Goal: Obtain resource: Obtain resource

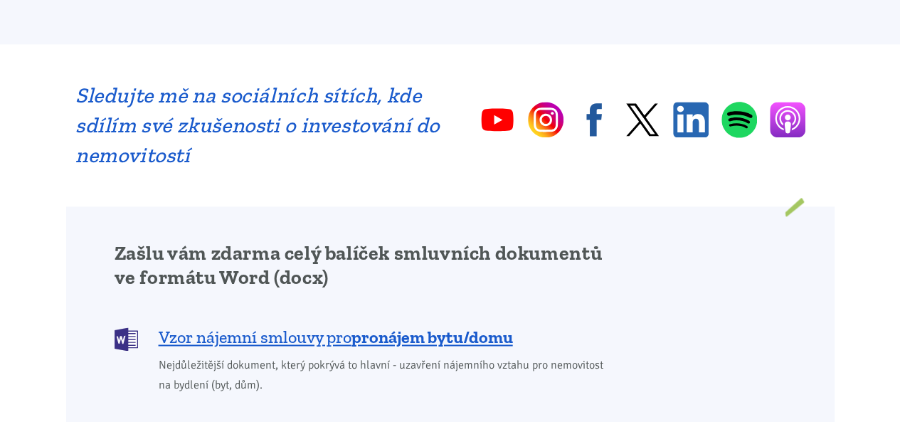
scroll to position [919, 0]
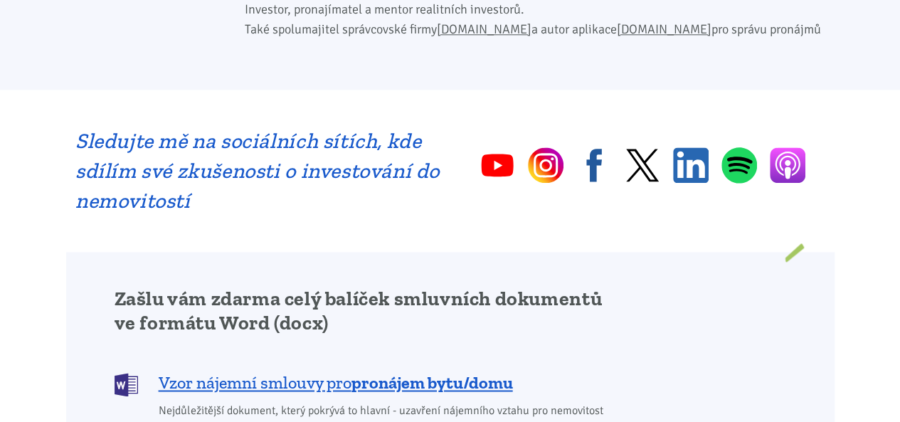
click at [225, 139] on h2 "Sledujte mě na sociálních sítích, kde sdílím své zkušenosti o investování do ne…" at bounding box center [257, 171] width 365 height 90
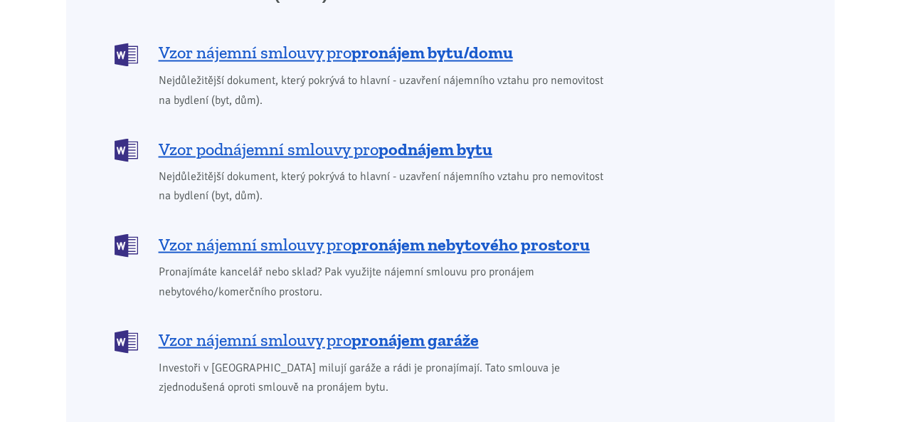
scroll to position [1245, 0]
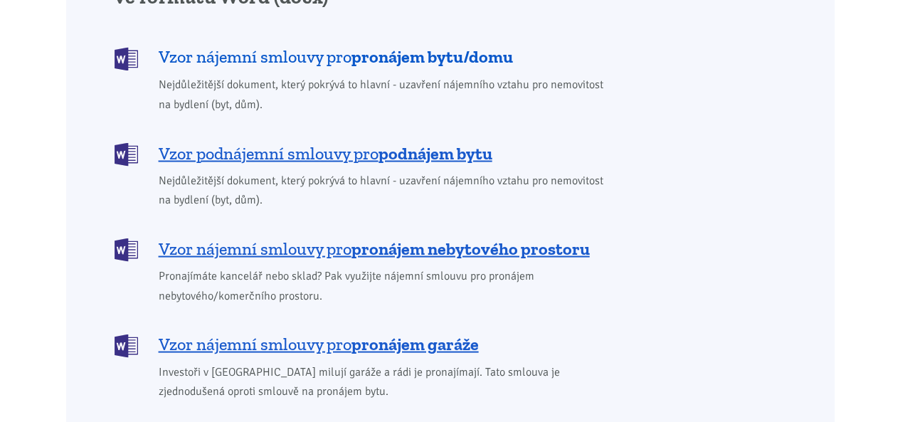
click at [364, 46] on b "pronájem bytu/domu" at bounding box center [433, 56] width 162 height 21
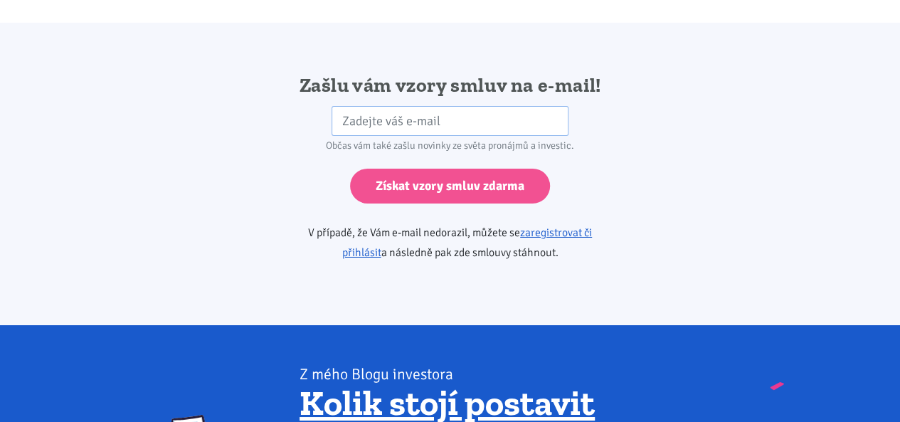
scroll to position [2377, 0]
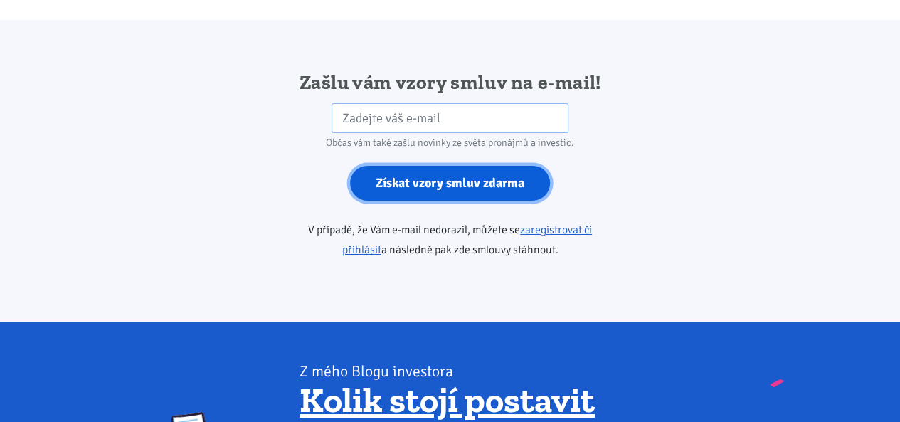
click at [426, 166] on input "Získat vzory smluv zdarma" at bounding box center [450, 183] width 200 height 35
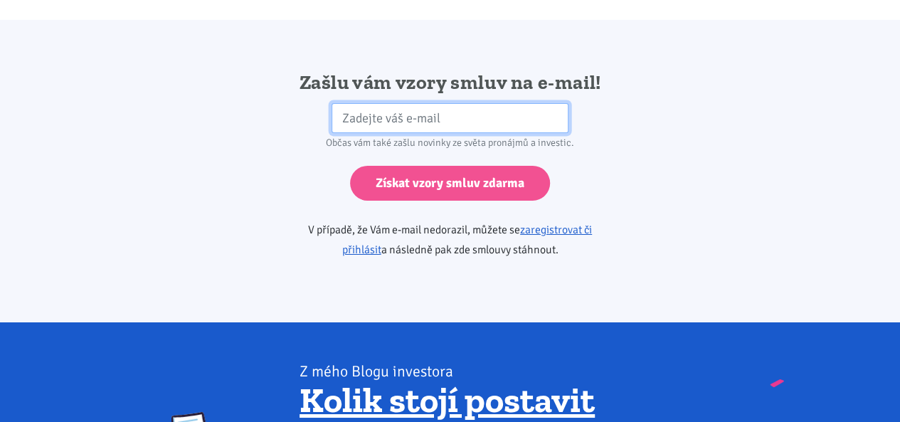
click at [444, 103] on input "email" at bounding box center [450, 118] width 237 height 31
type input "[EMAIL_ADDRESS][PERSON_NAME][DOMAIN_NAME]"
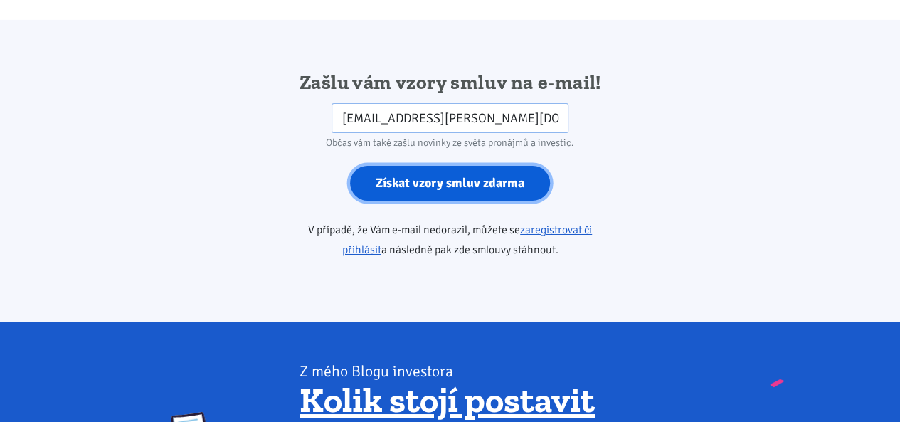
click at [427, 172] on input "Získat vzory smluv zdarma" at bounding box center [450, 183] width 200 height 35
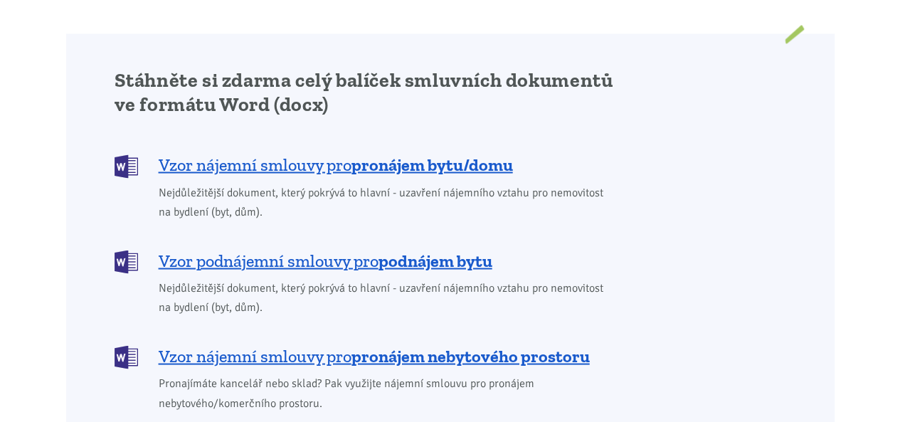
scroll to position [1259, 0]
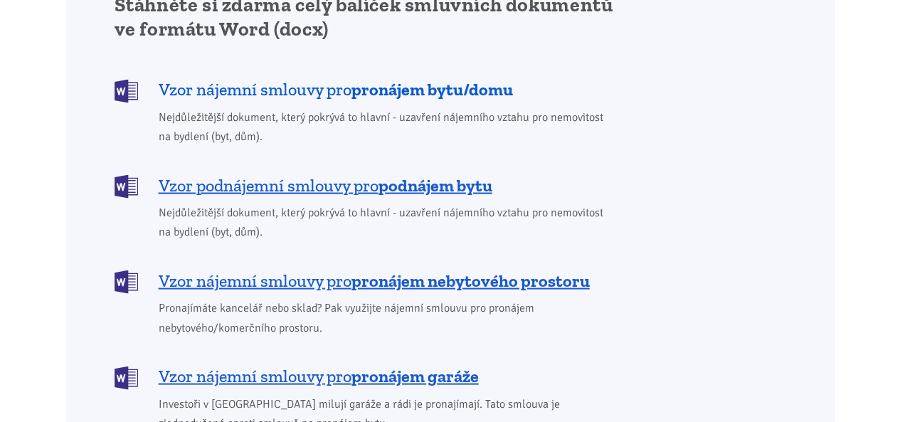
click at [452, 78] on b "pronájem bytu/domu" at bounding box center [433, 88] width 162 height 21
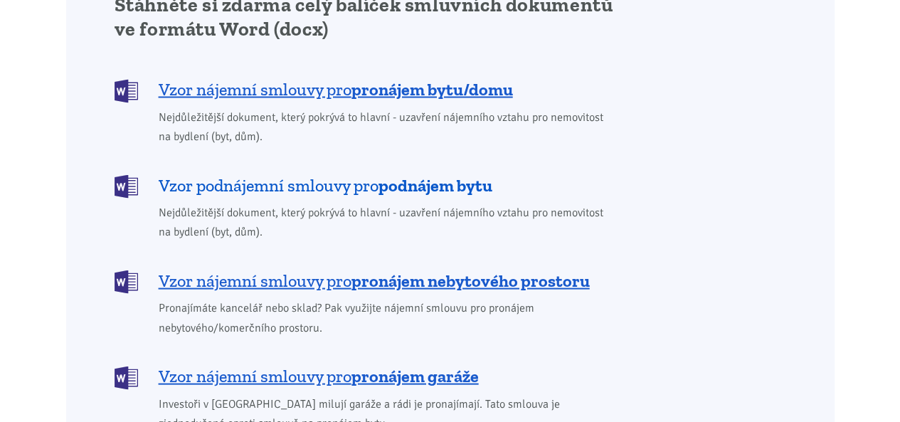
click at [405, 174] on b "podnájem bytu" at bounding box center [436, 184] width 114 height 21
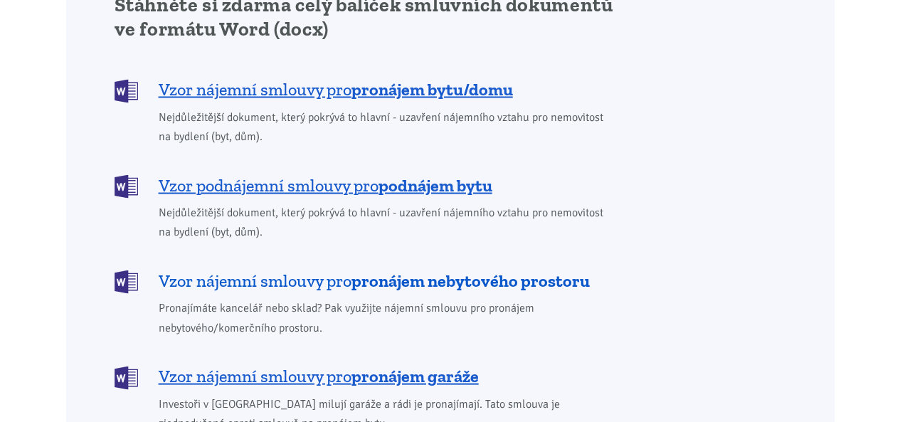
click at [408, 270] on b "pronájem nebytového prostoru" at bounding box center [471, 280] width 238 height 21
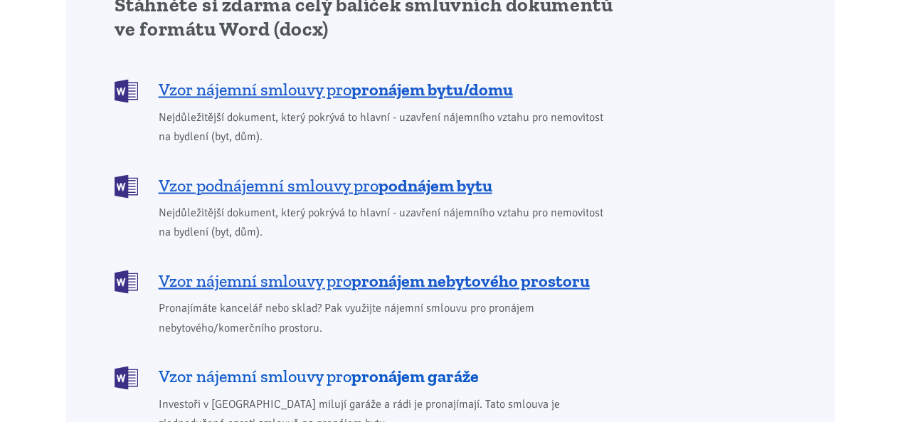
click at [370, 365] on b "pronájem garáže" at bounding box center [415, 375] width 127 height 21
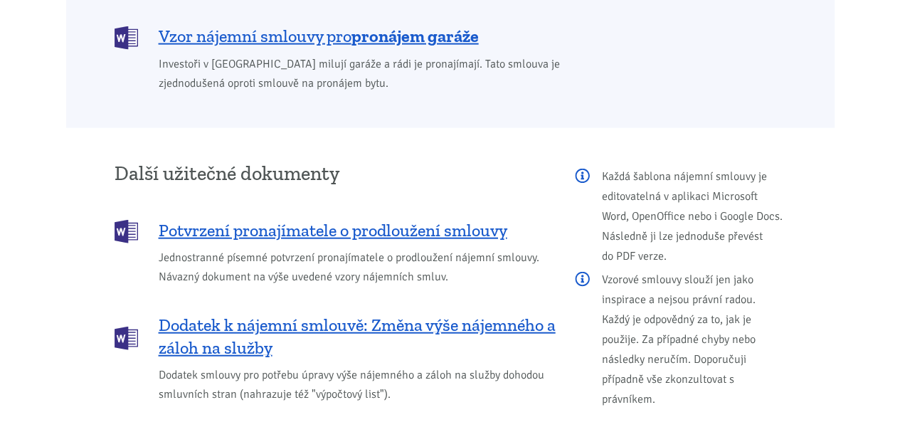
scroll to position [1664, 0]
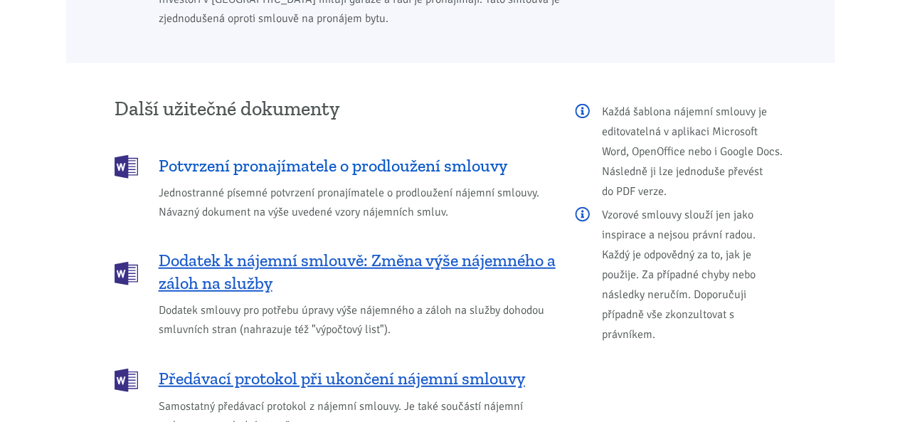
click at [433, 154] on span "Potvrzení pronajímatele o prodloužení smlouvy" at bounding box center [333, 165] width 349 height 23
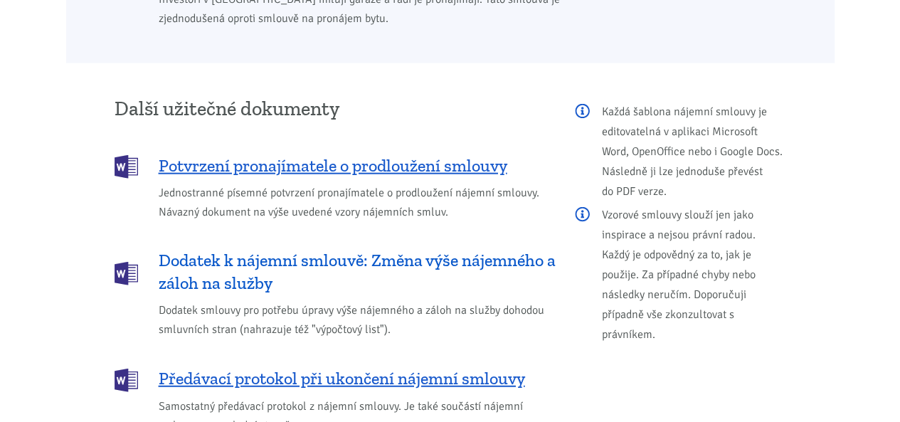
click at [416, 249] on span "Dodatek k nájemní smlouvě: Změna výše nájemného a záloh na služby" at bounding box center [357, 272] width 397 height 46
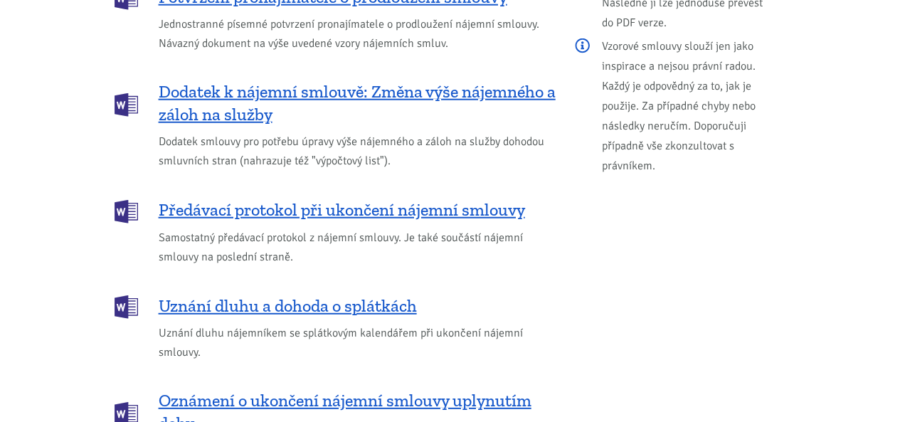
scroll to position [1957, 0]
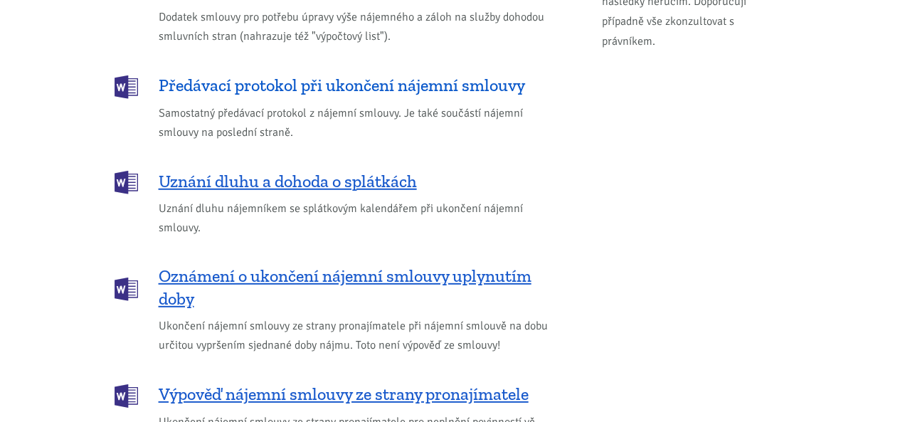
click at [381, 74] on span "Předávací protokol při ukončení nájemní smlouvy" at bounding box center [342, 85] width 366 height 23
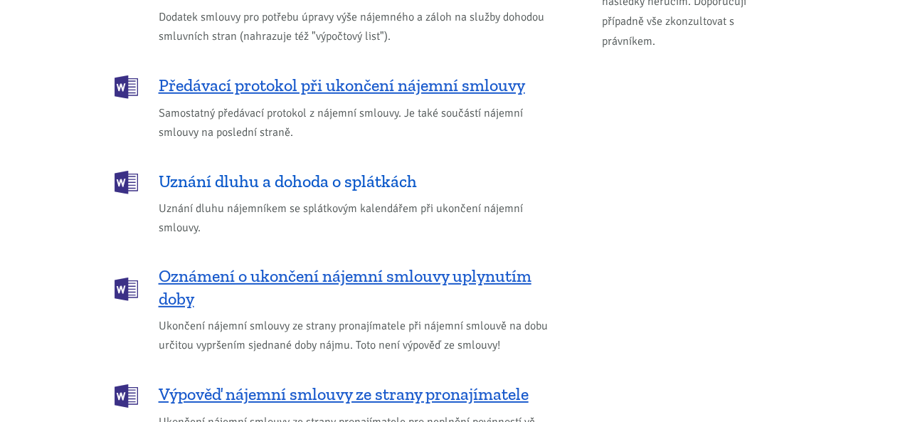
click at [326, 170] on span "Uznání dluhu a dohoda o splátkách" at bounding box center [288, 181] width 258 height 23
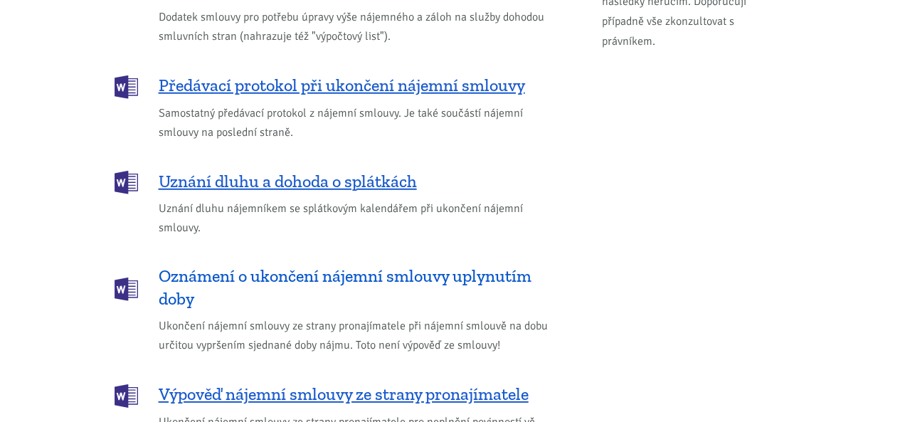
click at [310, 265] on span "Oznámení o ukončení nájemní smlouvy uplynutím doby" at bounding box center [357, 288] width 397 height 46
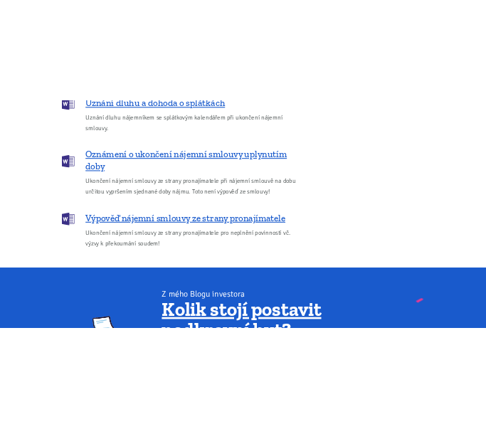
scroll to position [2137, 0]
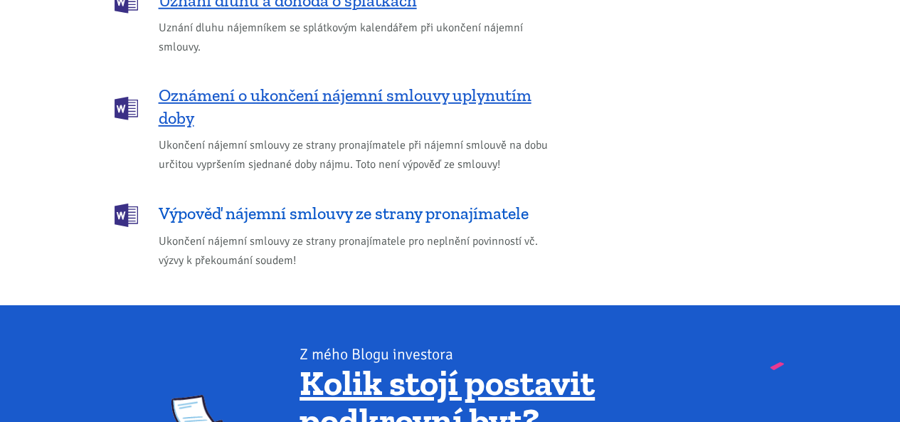
click at [352, 202] on span "Výpověď nájemní smlouvy ze strany pronajímatele" at bounding box center [344, 213] width 370 height 23
